Goal: Task Accomplishment & Management: Use online tool/utility

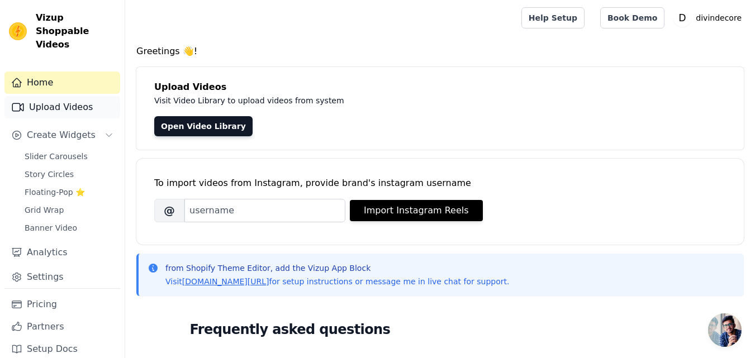
click at [53, 96] on link "Upload Videos" at bounding box center [62, 107] width 116 height 22
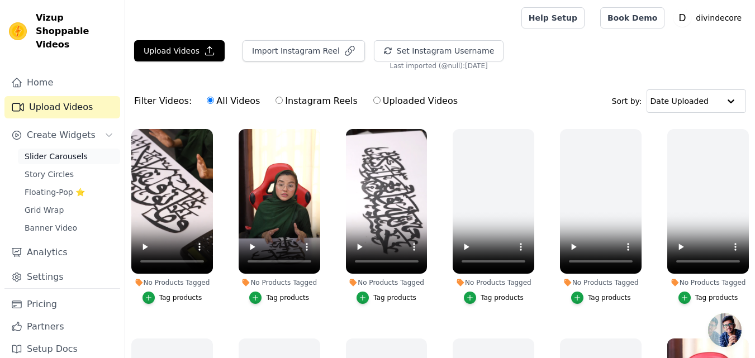
click at [56, 151] on span "Slider Carousels" at bounding box center [56, 156] width 63 height 11
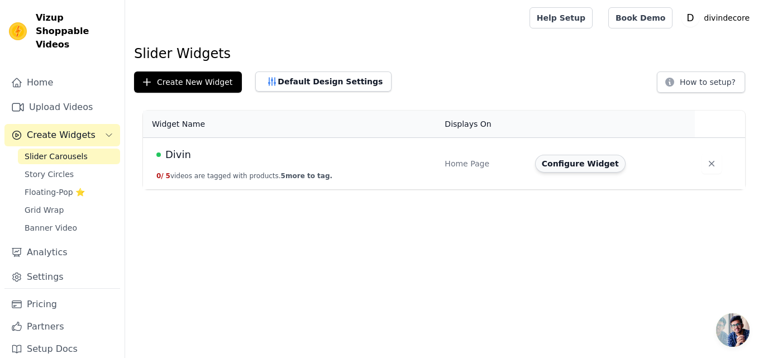
click at [580, 168] on button "Configure Widget" at bounding box center [580, 164] width 90 height 18
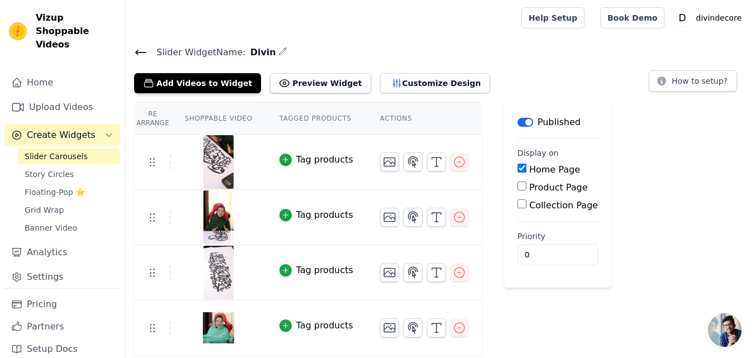
click at [529, 190] on label "Product Page" at bounding box center [558, 187] width 59 height 11
click at [520, 190] on input "Product Page" at bounding box center [521, 186] width 9 height 9
checkbox input "true"
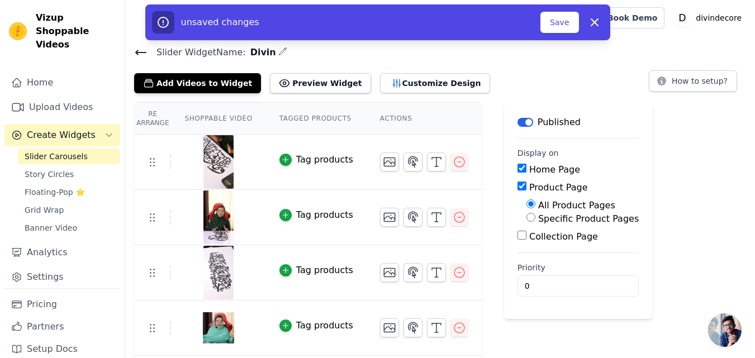
click at [529, 169] on label "Home Page" at bounding box center [554, 169] width 51 height 11
click at [522, 169] on input "Home Page" at bounding box center [521, 168] width 9 height 9
checkbox input "false"
click at [567, 21] on button "Save" at bounding box center [559, 22] width 38 height 21
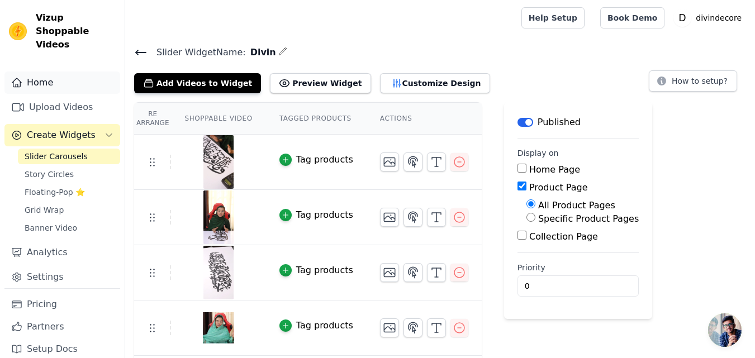
click at [37, 71] on link "Home" at bounding box center [62, 82] width 116 height 22
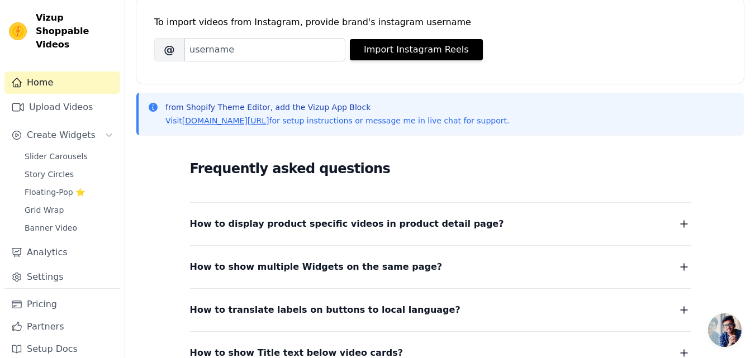
scroll to position [101, 0]
